Goal: Download file/media

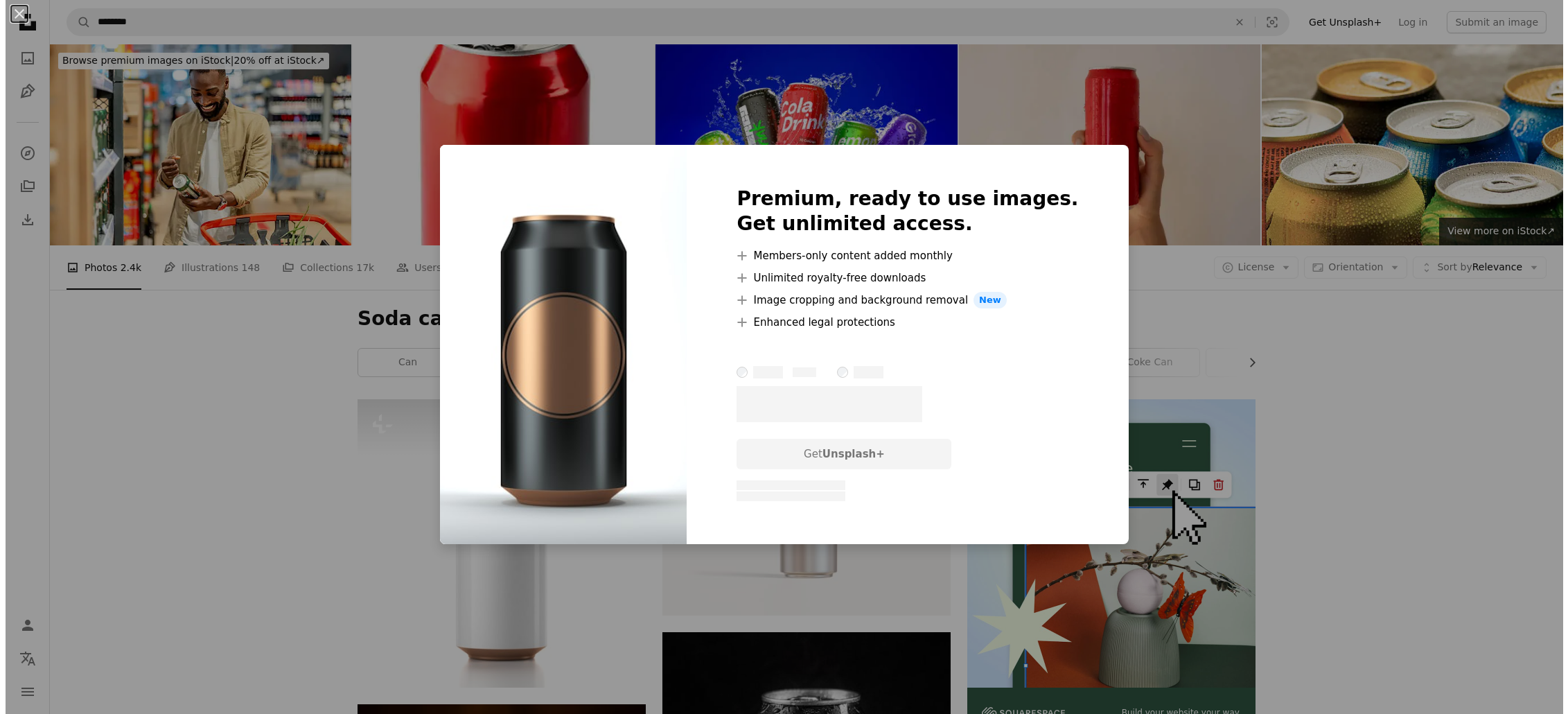
scroll to position [1012, 0]
